Goal: Information Seeking & Learning: Check status

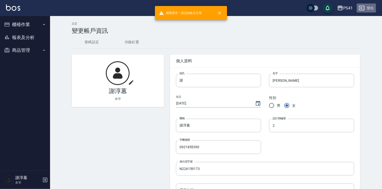
click at [366, 8] on button "登出" at bounding box center [365, 8] width 19 height 9
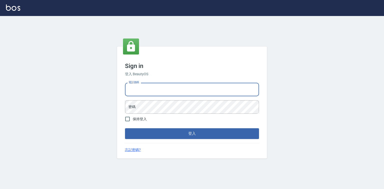
click at [165, 84] on input "電話號碼" at bounding box center [192, 90] width 134 height 14
type input "0918880730"
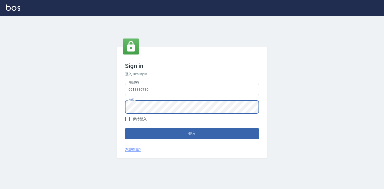
click at [125, 128] on button "登入" at bounding box center [192, 133] width 134 height 11
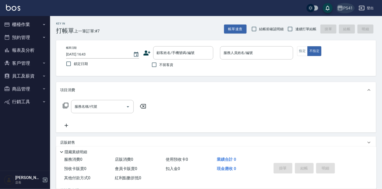
click at [349, 8] on div "PS41" at bounding box center [348, 8] width 10 height 6
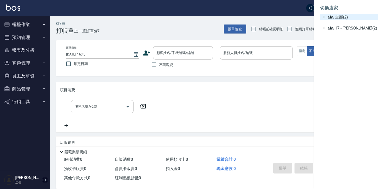
click at [338, 17] on span "全部(2)" at bounding box center [352, 17] width 48 height 6
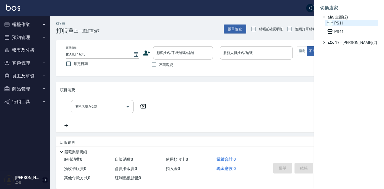
click at [342, 26] on span "PS11" at bounding box center [351, 23] width 49 height 6
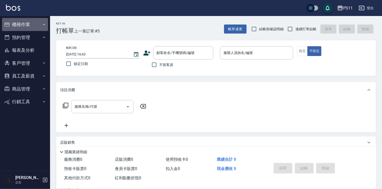
click at [28, 25] on button "櫃檯作業" at bounding box center [25, 24] width 46 height 13
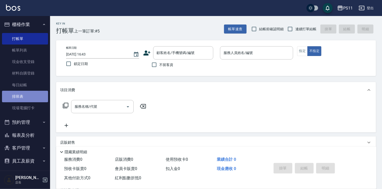
click at [28, 92] on link "排班表" at bounding box center [25, 97] width 46 height 12
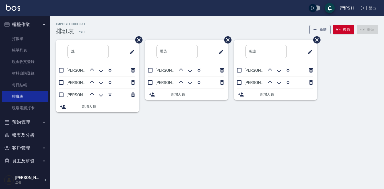
click at [186, 97] on span "新增人員" at bounding box center [197, 94] width 53 height 5
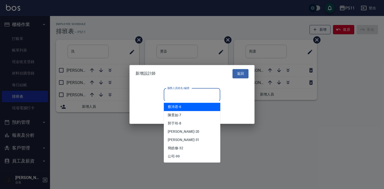
click at [185, 96] on input "服務人員姓名/編號" at bounding box center [192, 95] width 52 height 9
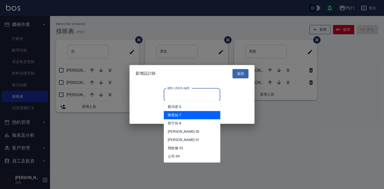
click at [182, 118] on div "陳昱如 -7" at bounding box center [192, 115] width 57 height 8
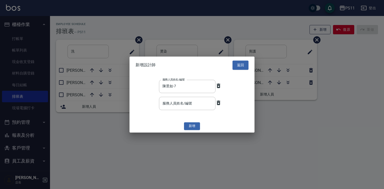
drag, startPoint x: 186, startPoint y: 126, endPoint x: 194, endPoint y: 126, distance: 8.0
click at [189, 126] on button "新增" at bounding box center [192, 126] width 16 height 8
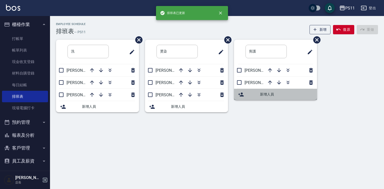
click at [269, 96] on span "新增人員" at bounding box center [286, 94] width 53 height 5
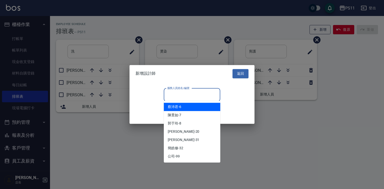
click at [203, 94] on input "服務人員姓名/編號" at bounding box center [192, 95] width 52 height 9
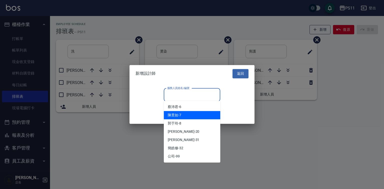
click at [188, 114] on div "陳昱如 -7" at bounding box center [192, 115] width 57 height 8
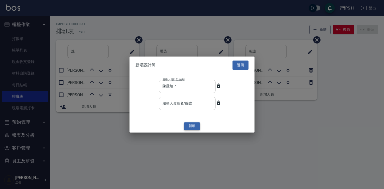
click at [193, 124] on button "新增" at bounding box center [192, 126] width 16 height 8
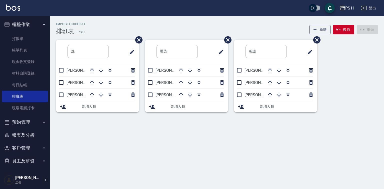
scroll to position [28, 0]
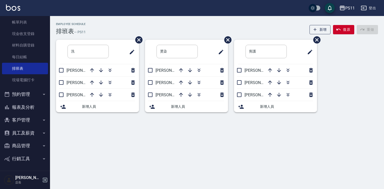
click at [29, 135] on button "員工及薪資" at bounding box center [25, 133] width 46 height 13
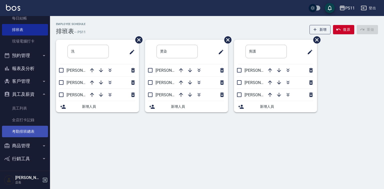
scroll to position [67, 0]
click at [19, 129] on link "考勤排班總表" at bounding box center [25, 132] width 46 height 12
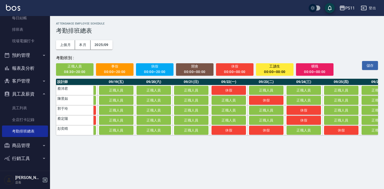
scroll to position [0, 702]
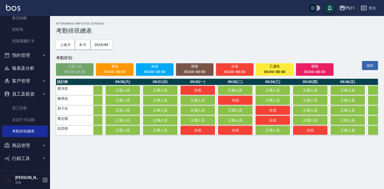
click at [76, 72] on div "08:30~20:00" at bounding box center [75, 72] width 31 height 6
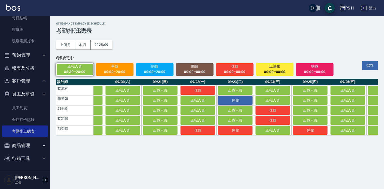
click at [235, 100] on span "休假" at bounding box center [235, 100] width 25 height 4
click at [235, 71] on div "00:00~00:00" at bounding box center [235, 72] width 31 height 6
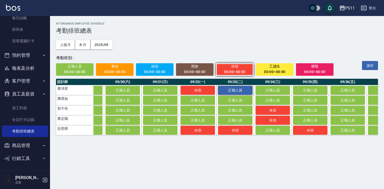
click at [245, 89] on button "正職人員" at bounding box center [235, 90] width 35 height 9
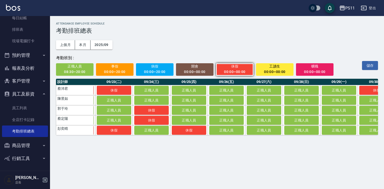
scroll to position [0, 841]
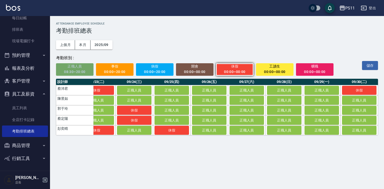
drag, startPoint x: 70, startPoint y: 69, endPoint x: 295, endPoint y: 96, distance: 226.7
click at [71, 69] on span "正職人員" at bounding box center [75, 66] width 31 height 6
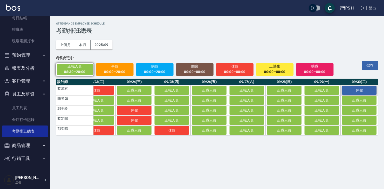
click at [356, 90] on span "休假" at bounding box center [359, 90] width 25 height 4
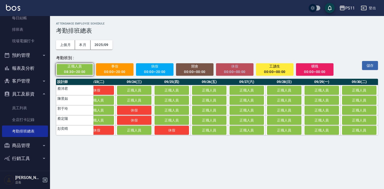
click at [223, 70] on span "休假" at bounding box center [235, 66] width 31 height 6
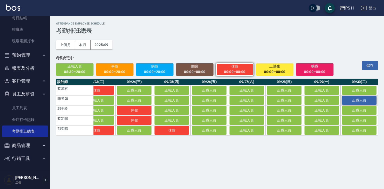
click at [368, 100] on button "正職人員" at bounding box center [359, 100] width 35 height 9
click at [375, 66] on button "儲存" at bounding box center [370, 65] width 16 height 9
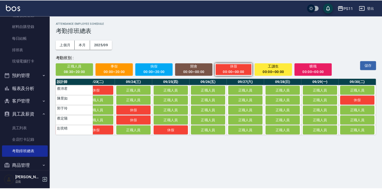
scroll to position [47, 0]
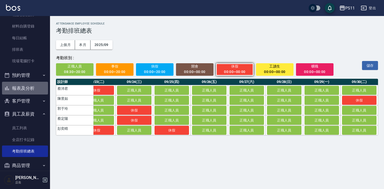
click at [26, 90] on button "報表及分析" at bounding box center [25, 88] width 46 height 13
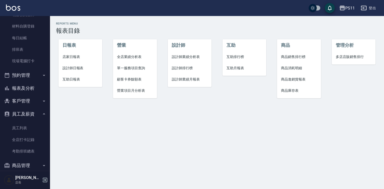
click at [79, 69] on span "設計師日報表" at bounding box center [81, 68] width 36 height 5
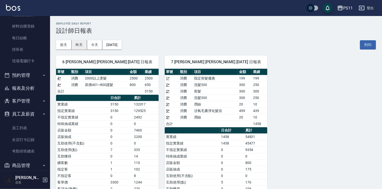
click at [80, 48] on button "昨天" at bounding box center [80, 44] width 16 height 9
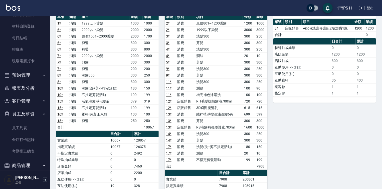
scroll to position [20, 0]
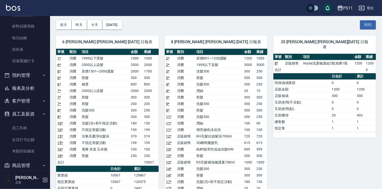
click at [27, 88] on button "報表及分析" at bounding box center [25, 88] width 46 height 13
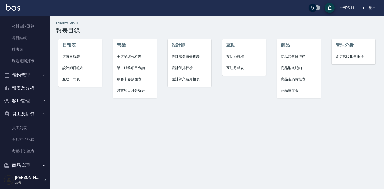
click at [181, 67] on span "設計師排行榜" at bounding box center [190, 68] width 36 height 5
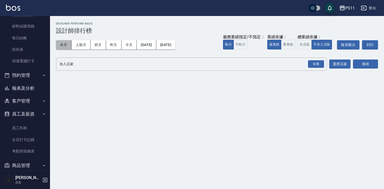
click at [67, 46] on button "本月" at bounding box center [64, 44] width 16 height 9
click at [234, 46] on button "不顯示" at bounding box center [241, 45] width 14 height 10
click at [281, 44] on button "實業績" at bounding box center [288, 45] width 14 height 10
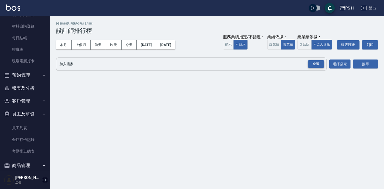
click at [320, 66] on div "全選" at bounding box center [316, 64] width 16 height 8
click at [370, 67] on button "搜尋" at bounding box center [365, 64] width 25 height 9
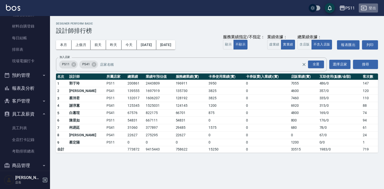
click at [369, 9] on button "登出" at bounding box center [368, 8] width 19 height 9
